Goal: Consume media (video, audio)

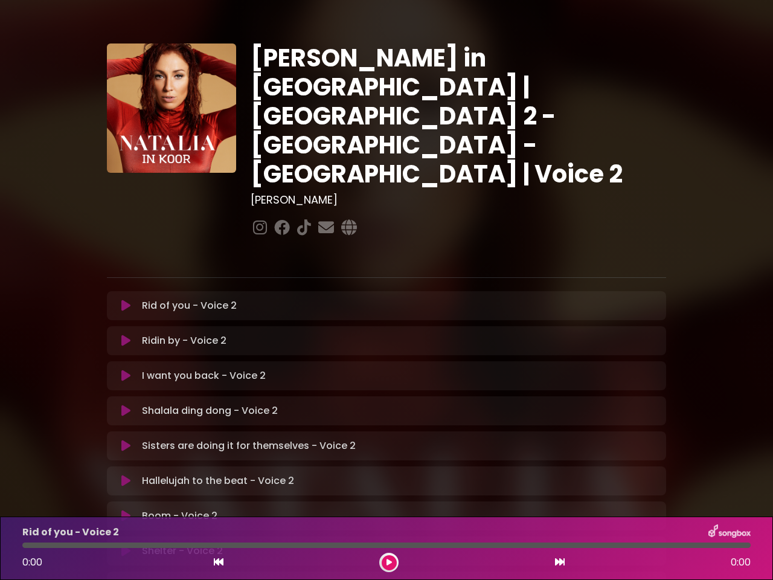
click at [126, 299] on icon at bounding box center [125, 305] width 9 height 12
click at [126, 334] on icon at bounding box center [125, 340] width 9 height 12
click at [126, 369] on icon at bounding box center [125, 375] width 9 height 12
click at [126, 404] on icon at bounding box center [125, 410] width 9 height 12
click at [126, 439] on icon at bounding box center [125, 445] width 9 height 12
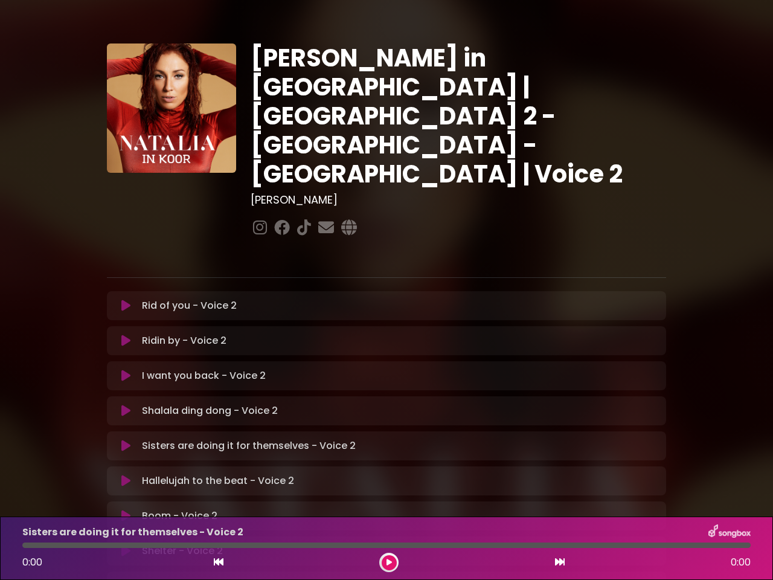
click at [126, 474] on icon at bounding box center [125, 480] width 9 height 12
click at [126, 509] on icon at bounding box center [125, 515] width 9 height 12
click at [126, 545] on icon at bounding box center [125, 551] width 9 height 12
click at [219, 562] on icon at bounding box center [219, 562] width 10 height 10
click at [389, 562] on icon at bounding box center [388, 561] width 5 height 7
